Goal: Information Seeking & Learning: Learn about a topic

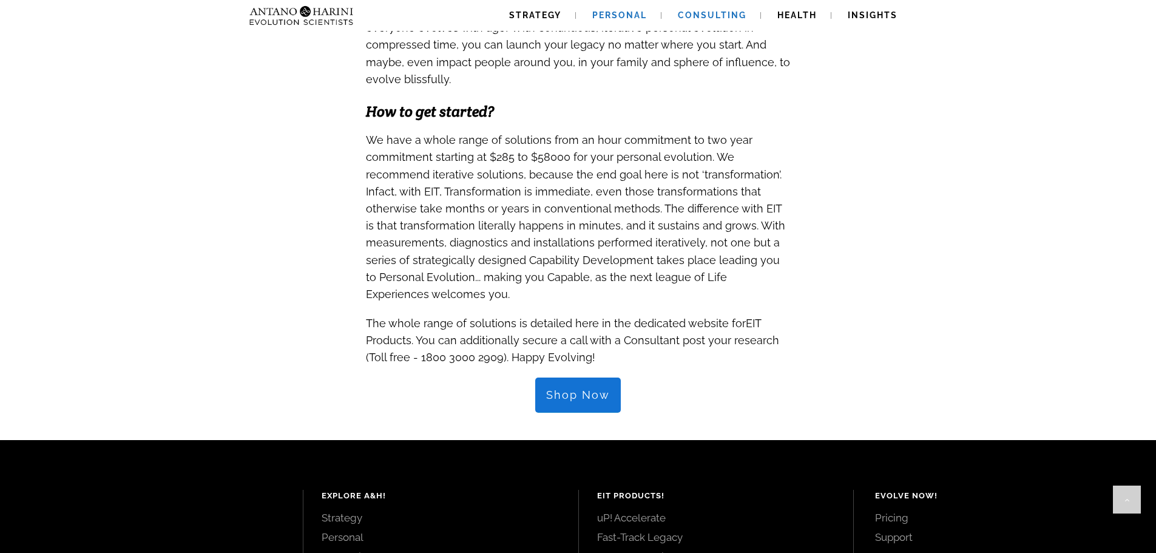
scroll to position [1129, 0]
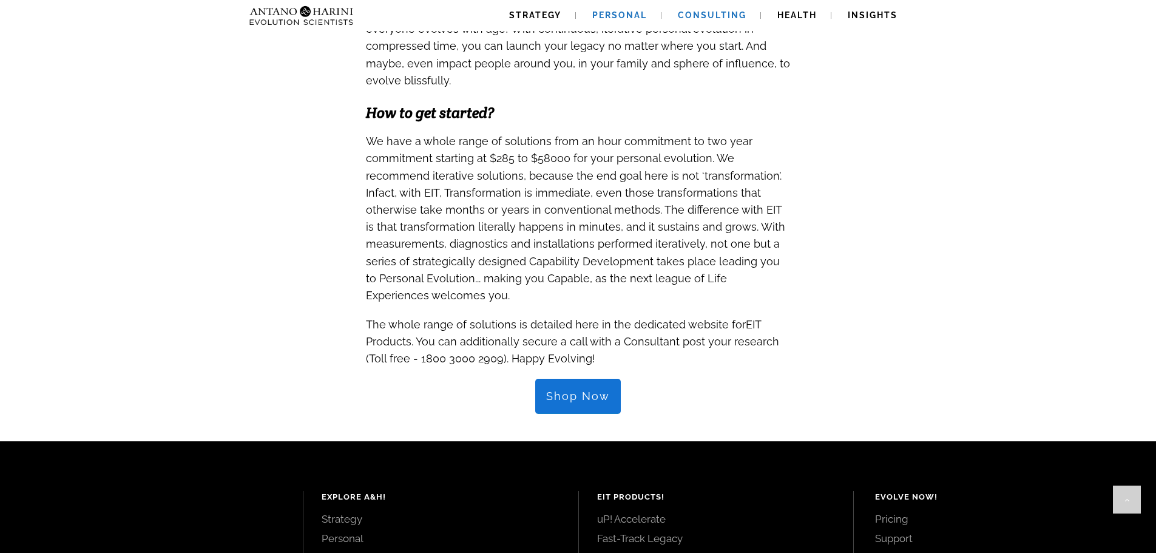
click at [700, 9] on link "Consulting" at bounding box center [712, 15] width 98 height 31
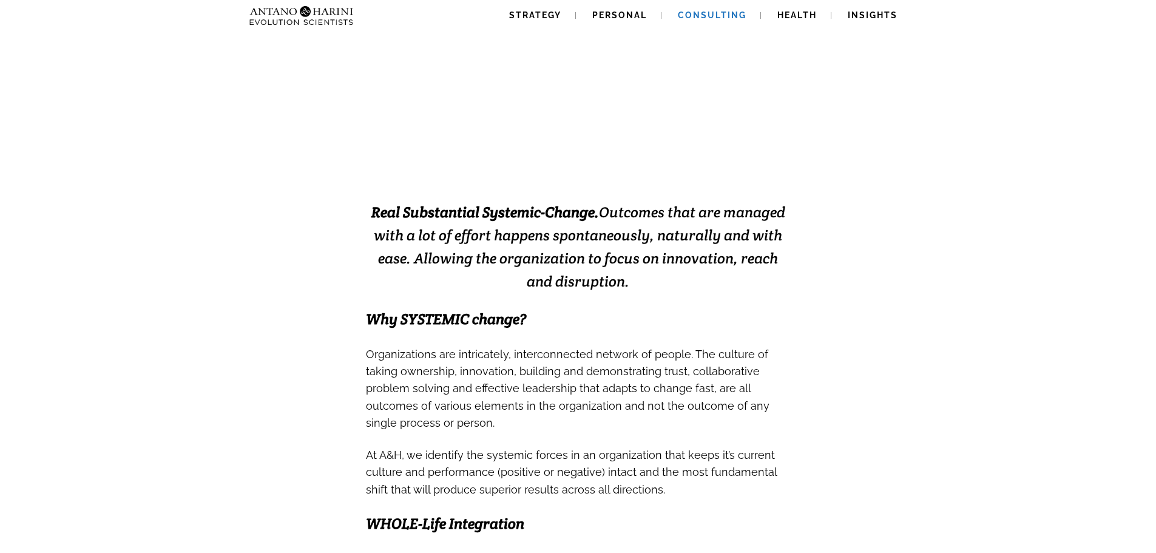
scroll to position [170, 0]
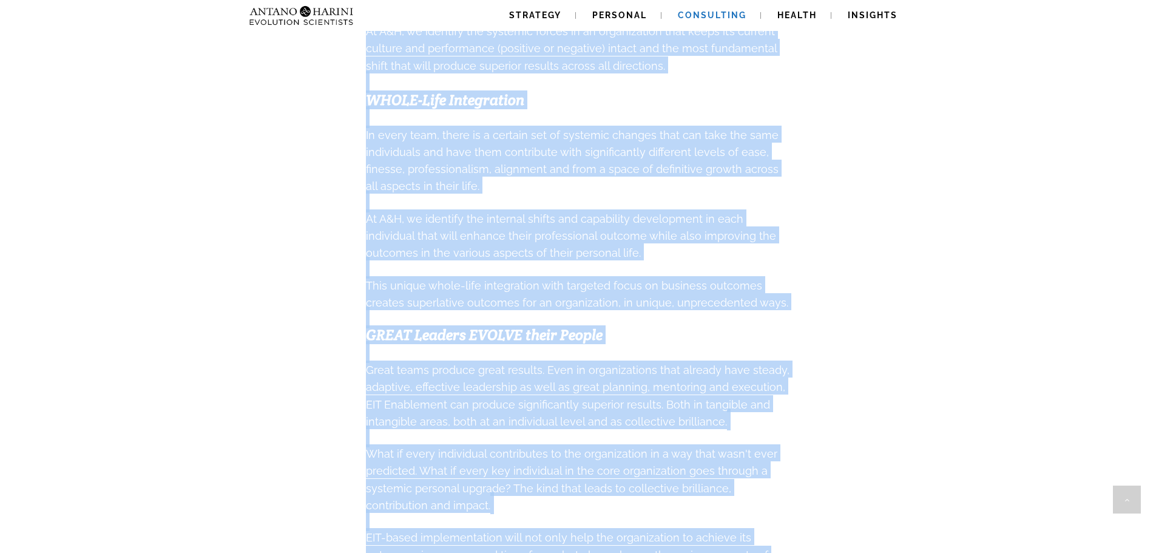
scroll to position [1039, 0]
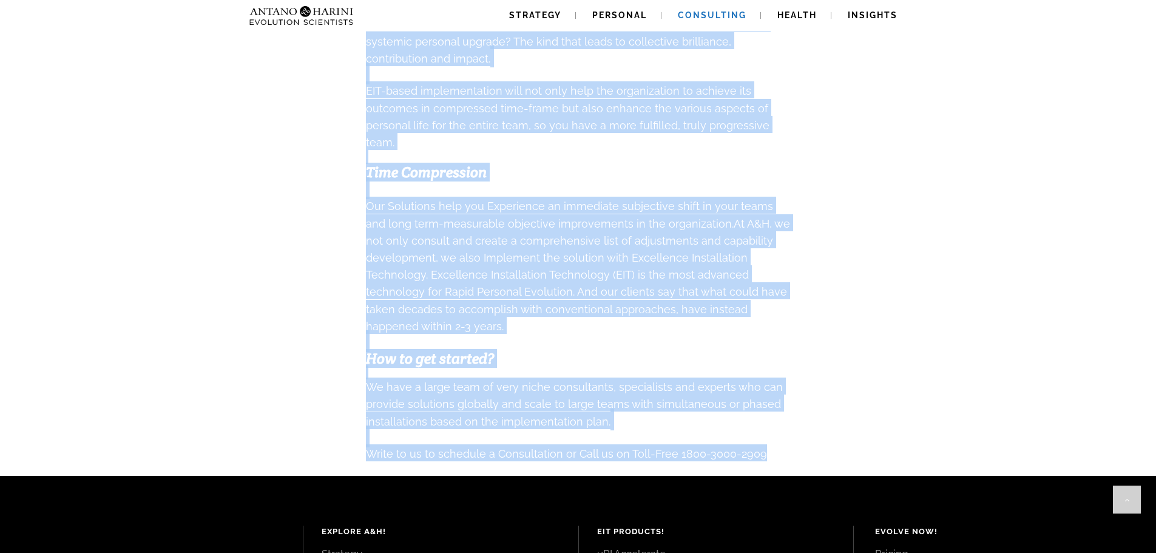
drag, startPoint x: 372, startPoint y: 205, endPoint x: 763, endPoint y: 439, distance: 456.0
copy div "Real Substantial Systemic-Change. Outcomes that are managed with a lot of effor…"
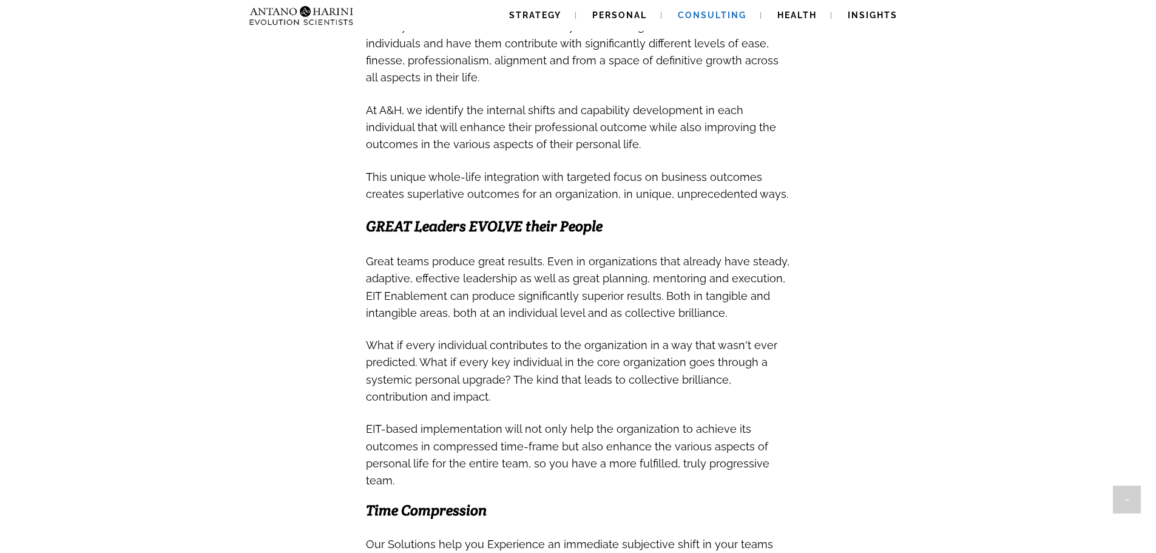
scroll to position [699, 0]
click at [800, 15] on span "Health" at bounding box center [796, 15] width 39 height 10
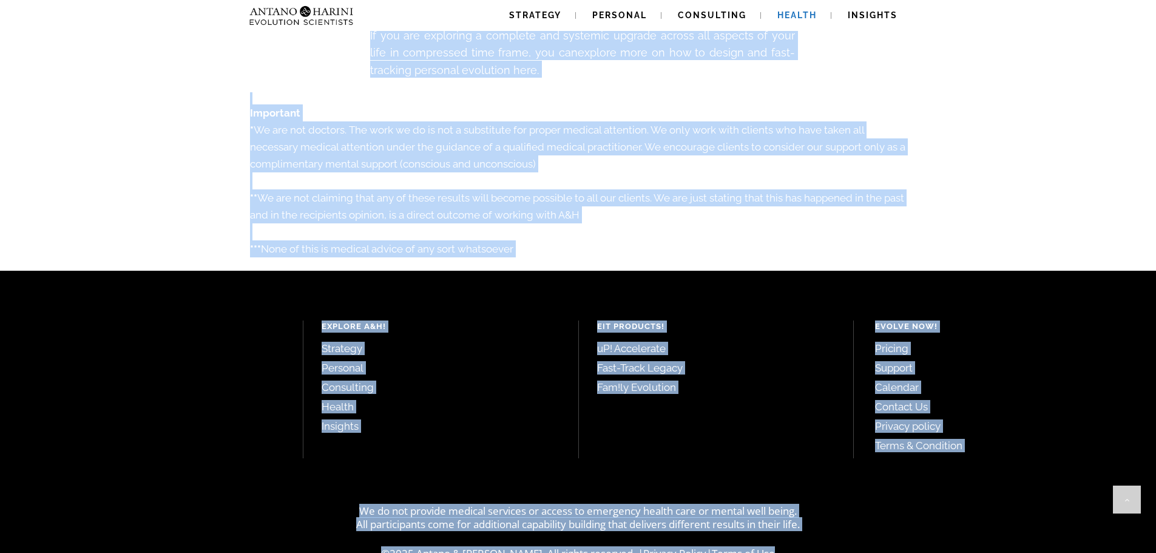
scroll to position [2098, 0]
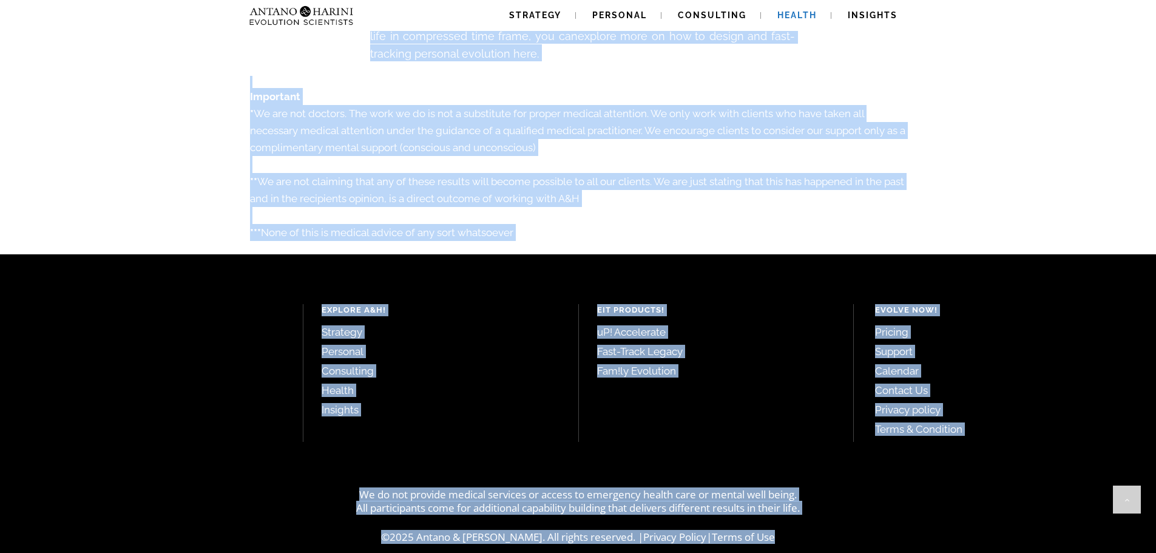
drag, startPoint x: 371, startPoint y: 317, endPoint x: 518, endPoint y: 223, distance: 174.2
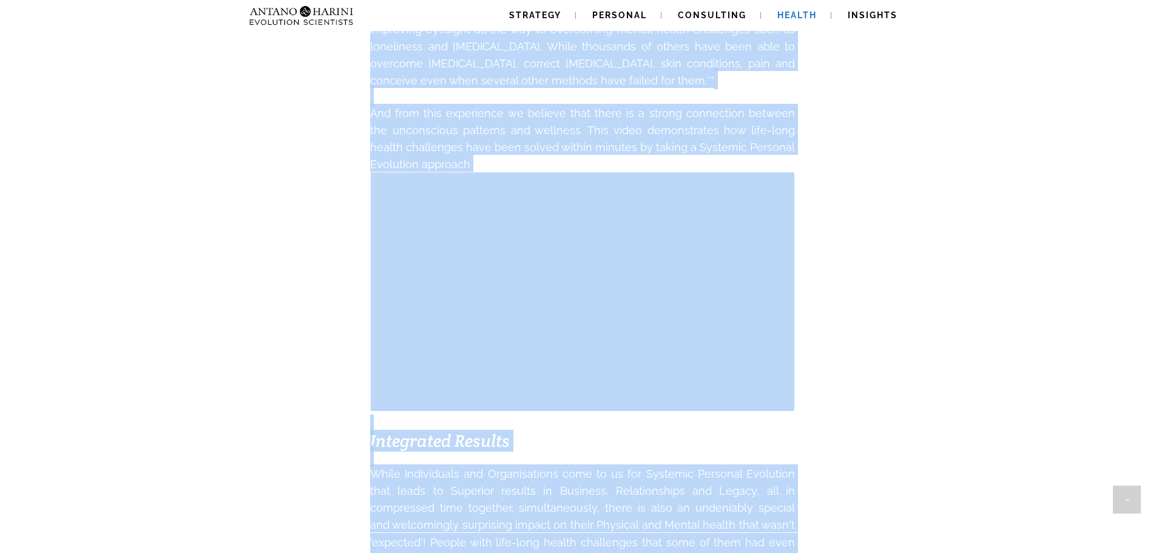
scroll to position [569, 0]
click at [374, 160] on span "And from this experience we believe that there is a strong connection between t…" at bounding box center [582, 139] width 425 height 64
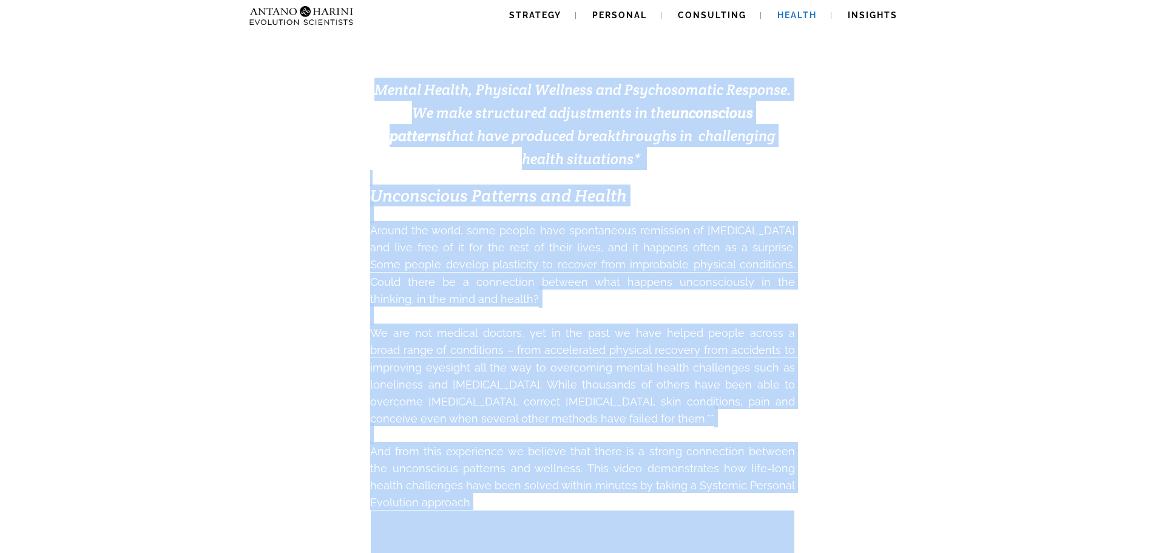
scroll to position [232, 0]
click at [385, 118] on span "Mental Health, Physical Wellness and Psychosomatic Response. We make structured…" at bounding box center [582, 123] width 417 height 88
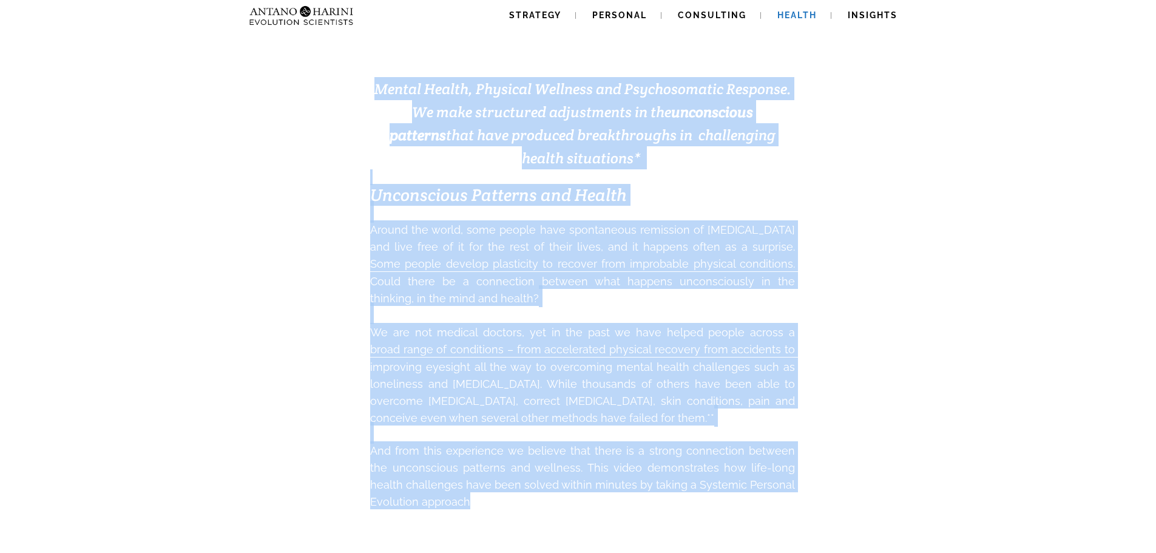
drag, startPoint x: 370, startPoint y: 86, endPoint x: 489, endPoint y: 499, distance: 429.5
copy div "Loremi Dolors, Ametcons Adipisci eli Seddoeiusmodt Incididu. Ut labo etdolorema…"
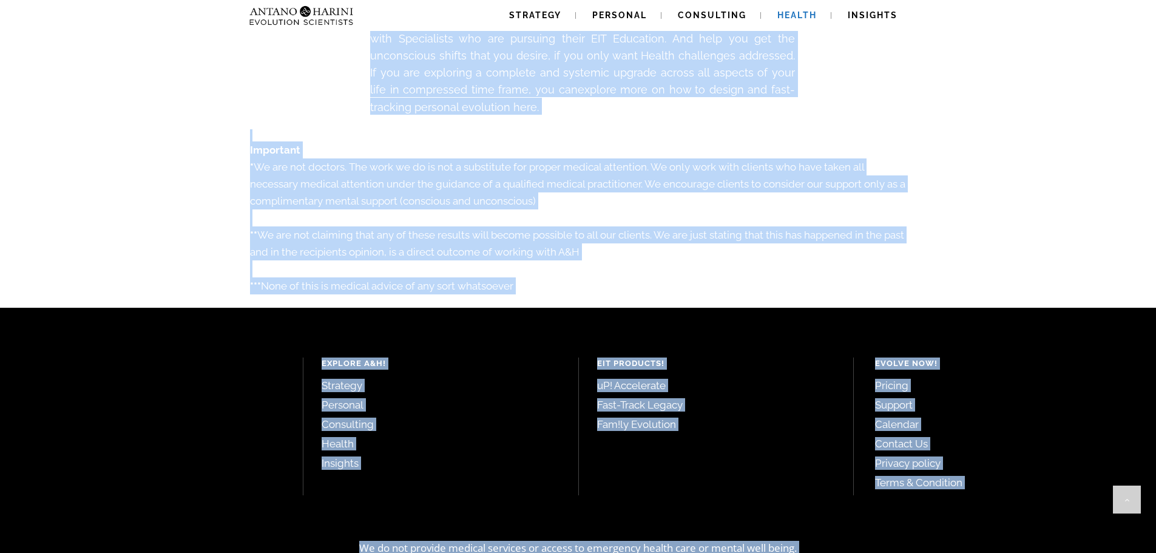
scroll to position [2098, 0]
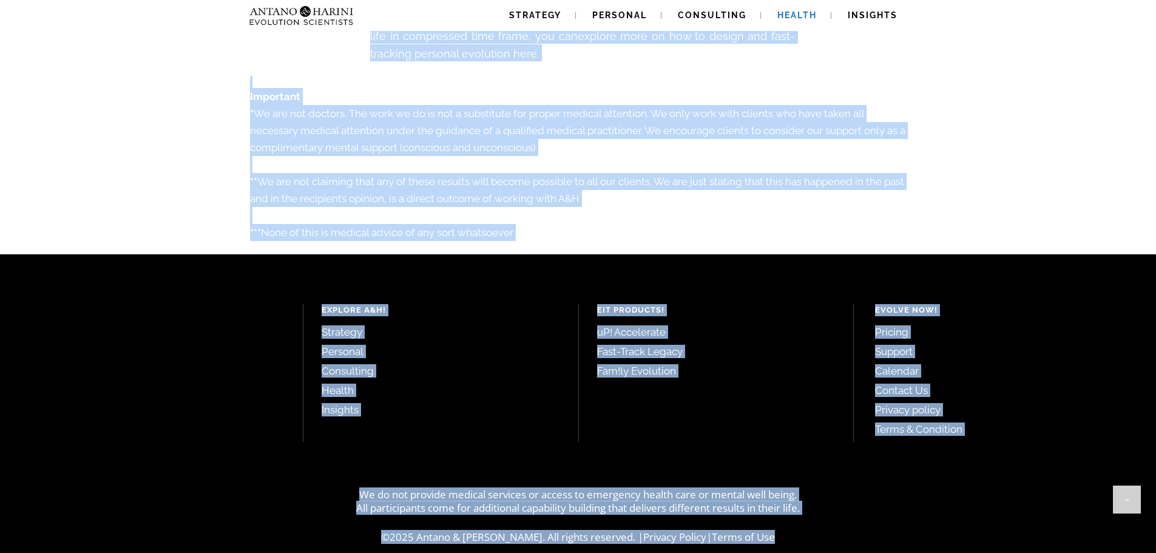
drag, startPoint x: 364, startPoint y: 268, endPoint x: 535, endPoint y: 218, distance: 179.0
copy div "Loremipsum Dolorsi Ametc Adipiscinge sed Doeiusmodtemp inci ut la etd Magnaali …"
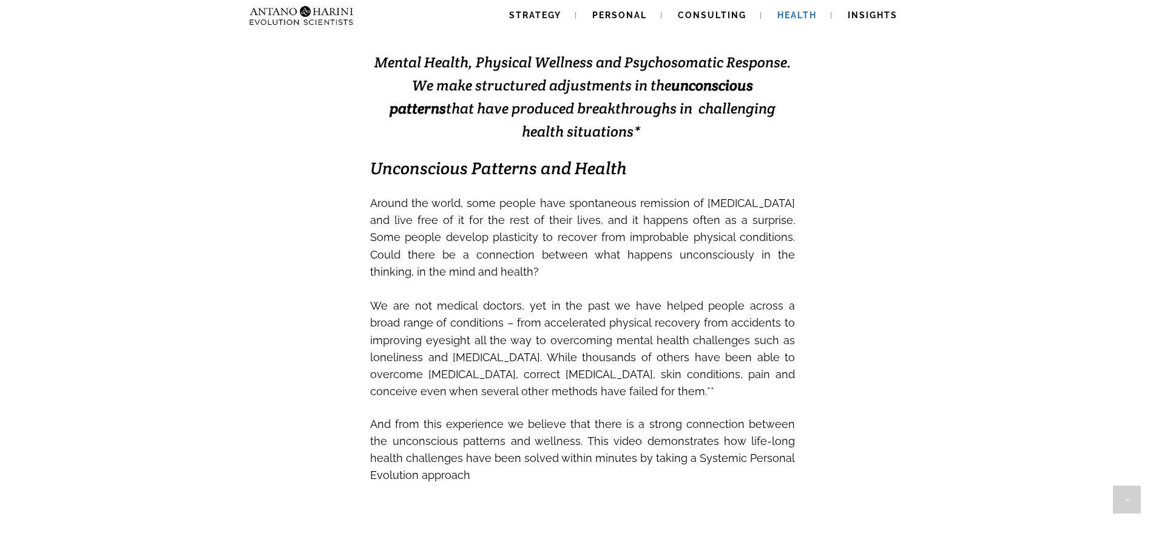
scroll to position [0, 0]
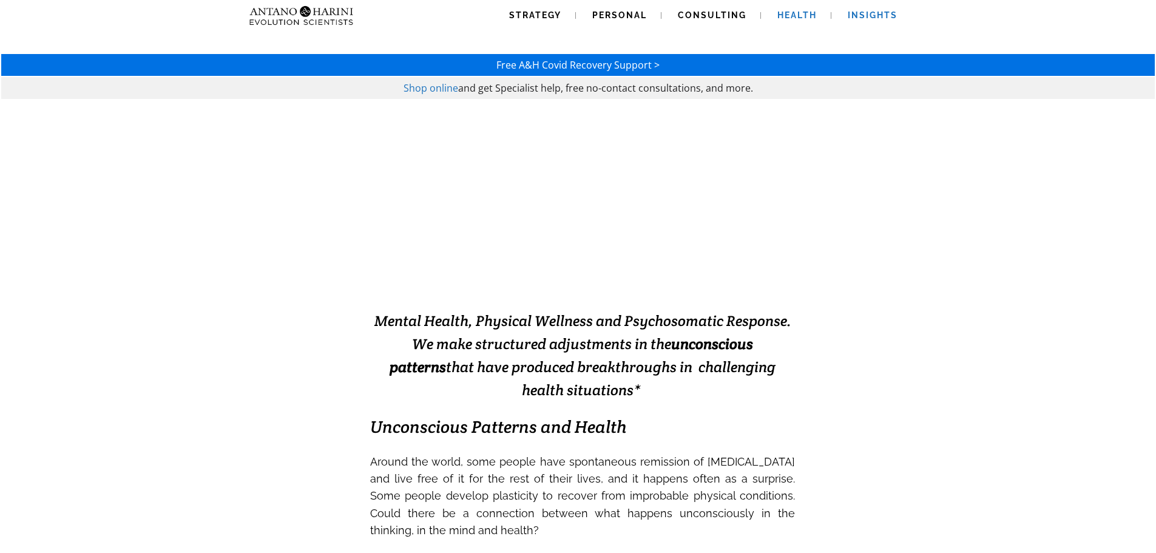
click at [856, 8] on link "Insights" at bounding box center [872, 15] width 79 height 31
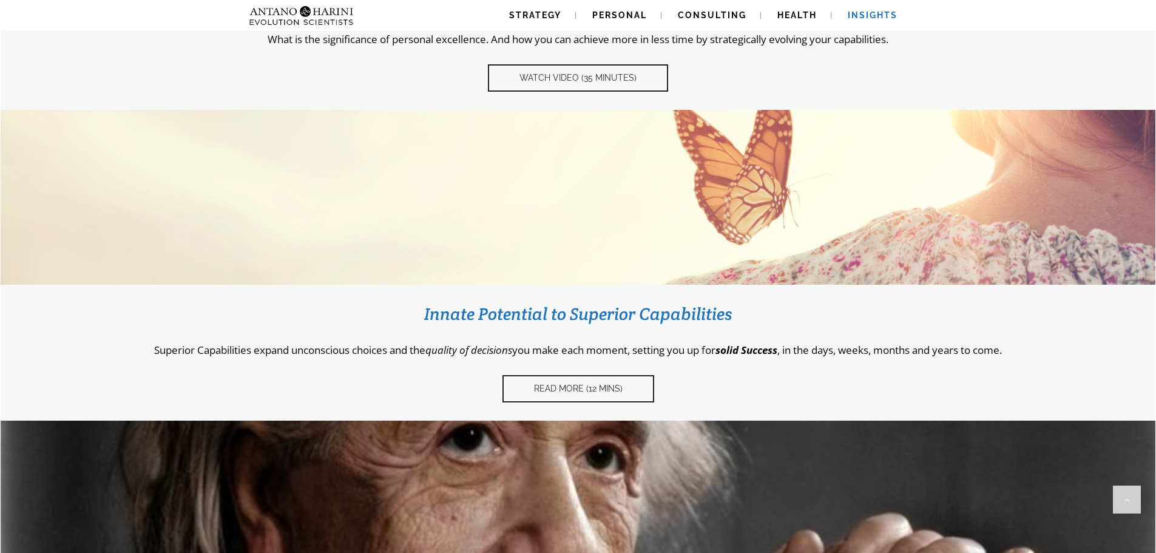
scroll to position [340, 0]
click at [563, 402] on link "Read More (12 Mins)" at bounding box center [578, 389] width 152 height 27
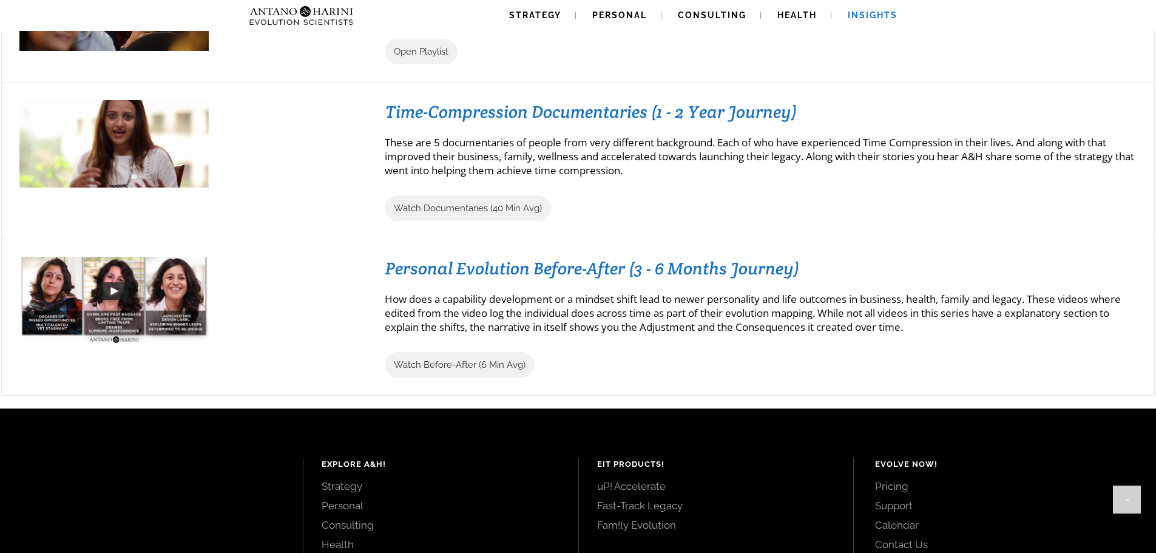
scroll to position [1220, 0]
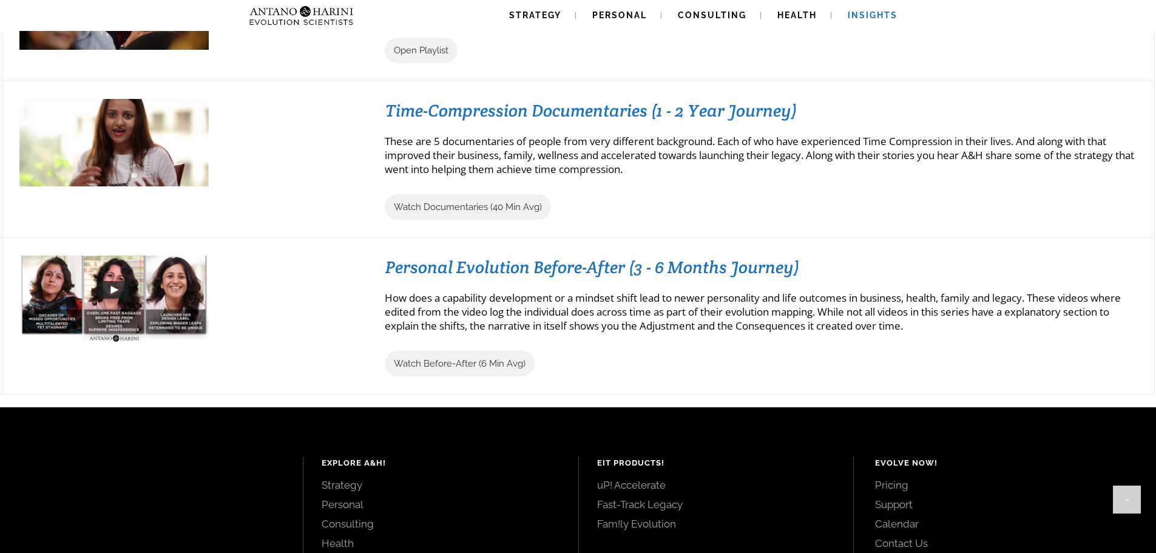
click at [101, 294] on img at bounding box center [113, 290] width 189 height 107
click at [108, 282] on img at bounding box center [113, 290] width 189 height 107
click at [447, 360] on span "Watch Before-After (6 Min Avg)" at bounding box center [460, 363] width 132 height 11
